Goal: Task Accomplishment & Management: Use online tool/utility

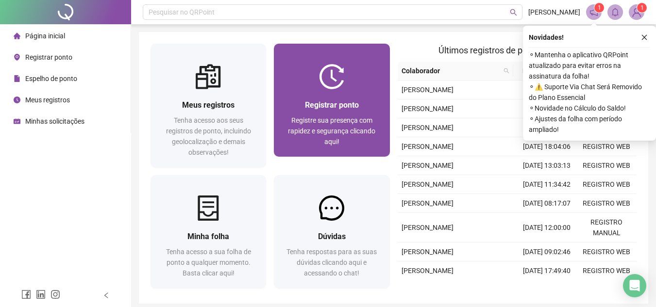
click at [316, 88] on div at bounding box center [332, 76] width 116 height 25
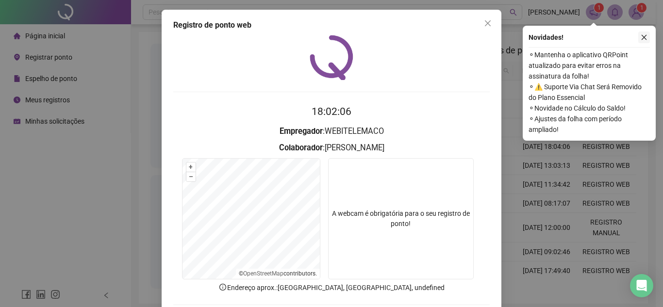
click at [643, 42] on button "button" at bounding box center [644, 38] width 12 height 12
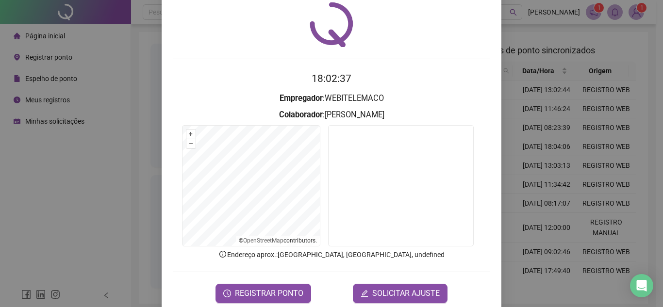
scroll to position [50, 0]
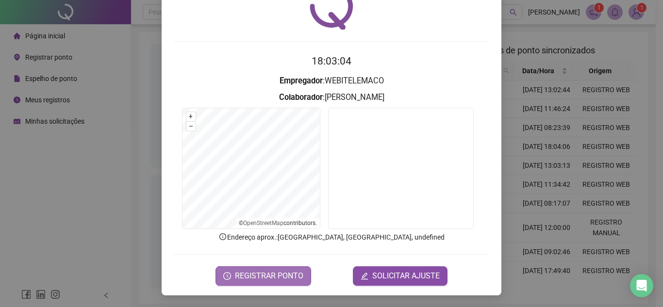
click at [286, 275] on span "REGISTRAR PONTO" at bounding box center [269, 276] width 68 height 12
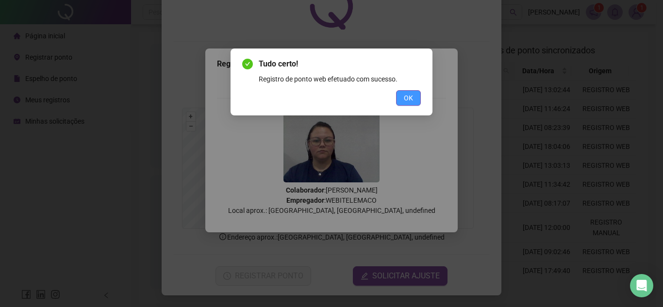
click at [409, 98] on span "OK" at bounding box center [408, 98] width 9 height 11
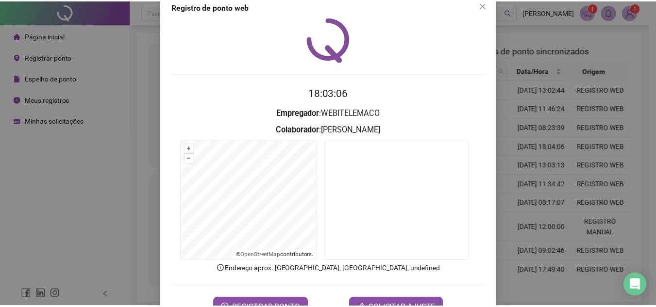
scroll to position [0, 0]
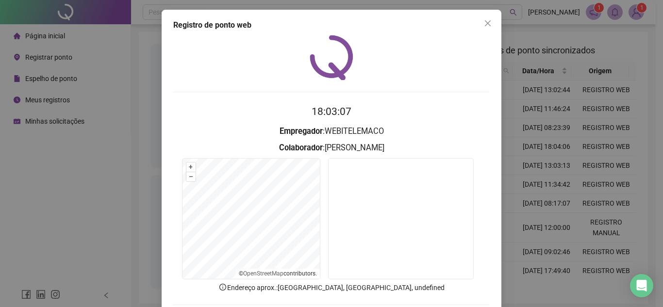
click at [493, 23] on div "Registro [PERSON_NAME] web 18:03:07 Empregador : WEBITELEMACO Colaborador : [PE…" at bounding box center [332, 178] width 340 height 336
click at [473, 30] on div "Registro de ponto web" at bounding box center [331, 25] width 317 height 12
click at [480, 27] on span "Close" at bounding box center [488, 23] width 16 height 8
